Goal: Communication & Community: Answer question/provide support

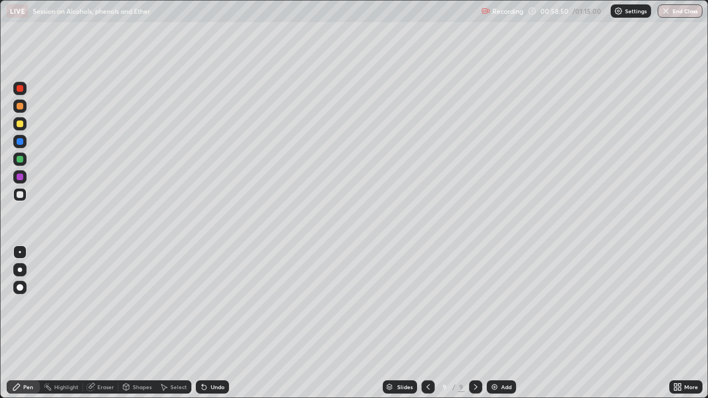
scroll to position [398, 708]
click at [22, 158] on div at bounding box center [20, 159] width 7 height 7
click at [20, 195] on div at bounding box center [20, 194] width 7 height 7
click at [22, 144] on div at bounding box center [20, 141] width 7 height 7
click at [20, 159] on div at bounding box center [20, 159] width 7 height 7
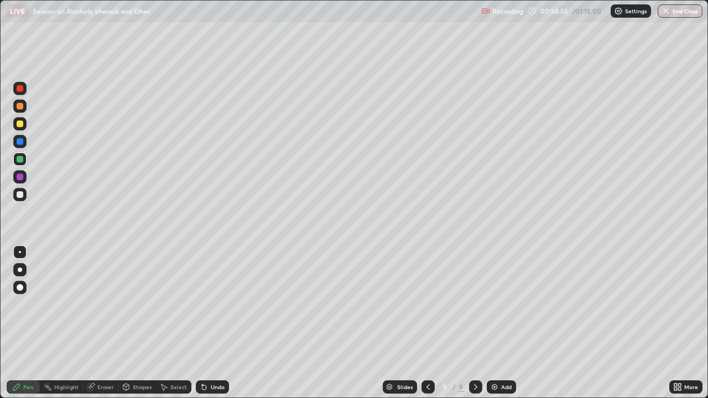
click at [23, 122] on div at bounding box center [20, 124] width 7 height 7
click at [22, 190] on div at bounding box center [19, 194] width 13 height 13
click at [19, 123] on div at bounding box center [20, 124] width 7 height 7
click at [22, 196] on div at bounding box center [20, 194] width 7 height 7
click at [219, 390] on div "Undo" at bounding box center [218, 388] width 14 height 6
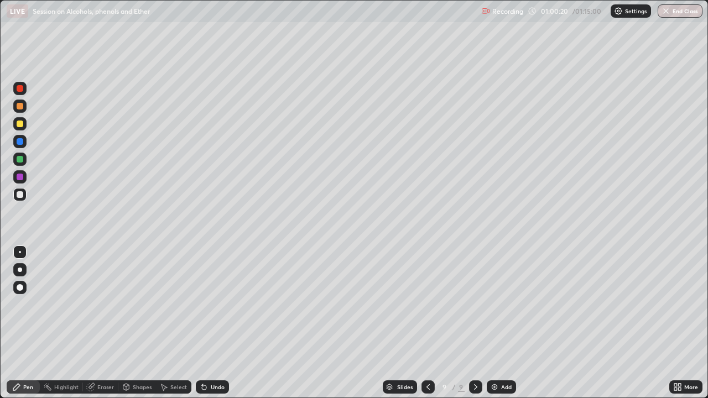
click at [216, 393] on div "Undo" at bounding box center [212, 387] width 33 height 13
click at [217, 388] on div "Undo" at bounding box center [218, 388] width 14 height 6
click at [217, 392] on div "Undo" at bounding box center [212, 387] width 33 height 13
click at [671, 11] on button "End Class" at bounding box center [681, 10] width 44 height 13
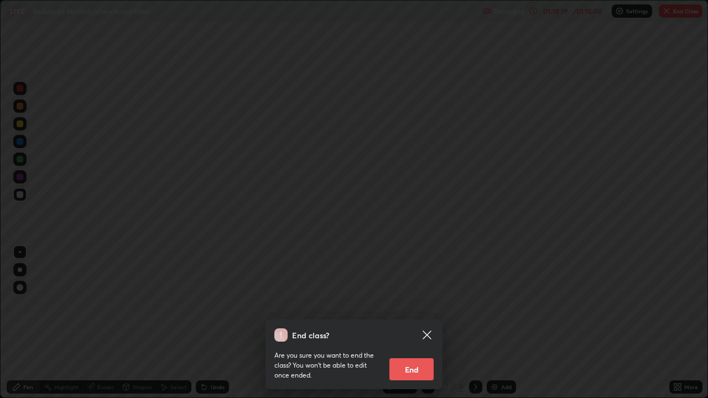
click at [415, 379] on button "End" at bounding box center [412, 370] width 44 height 22
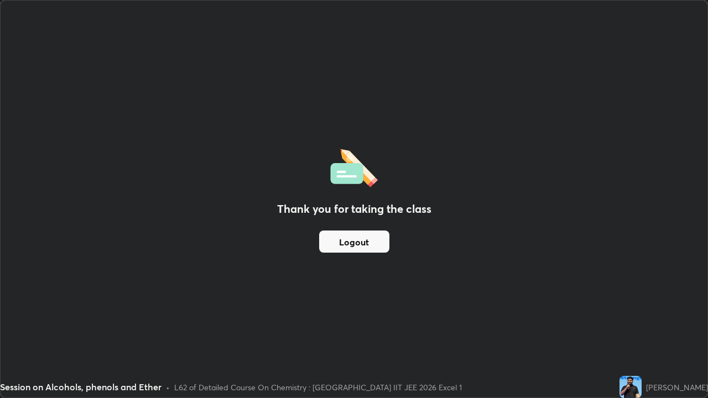
click at [379, 240] on button "Logout" at bounding box center [354, 242] width 70 height 22
